Goal: Check status: Check status

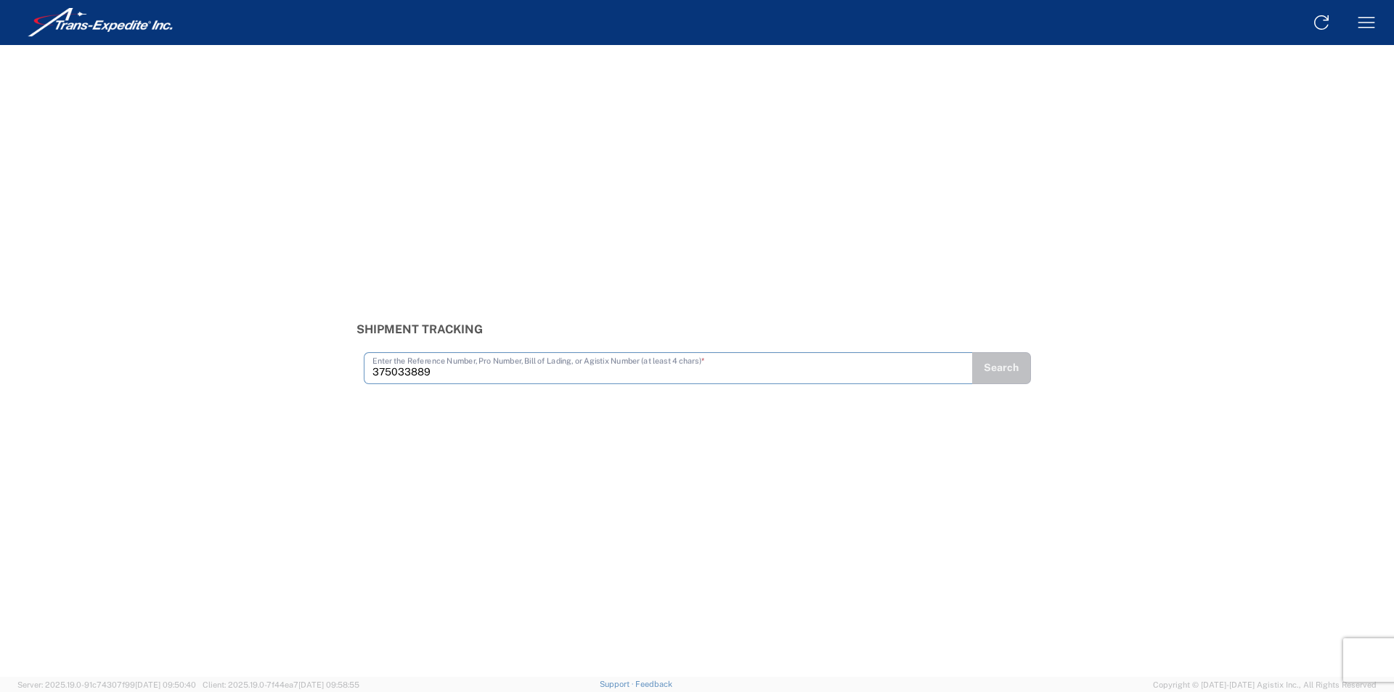
type input "375033889"
type input "375033913"
type input "375034027"
